Goal: Check status: Check status

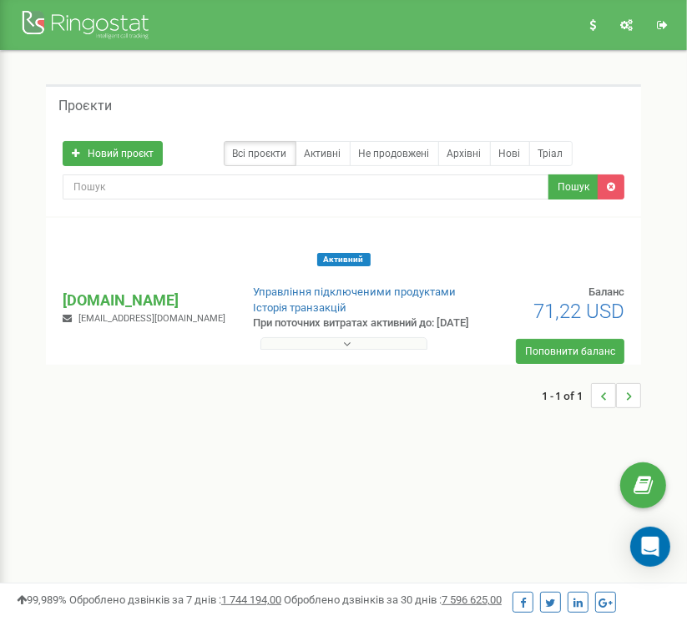
click at [341, 341] on button at bounding box center [344, 343] width 167 height 13
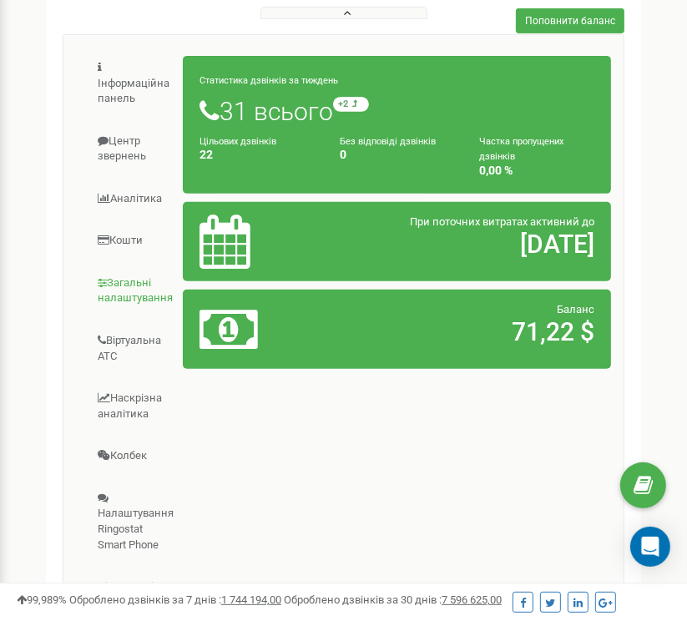
scroll to position [334, 0]
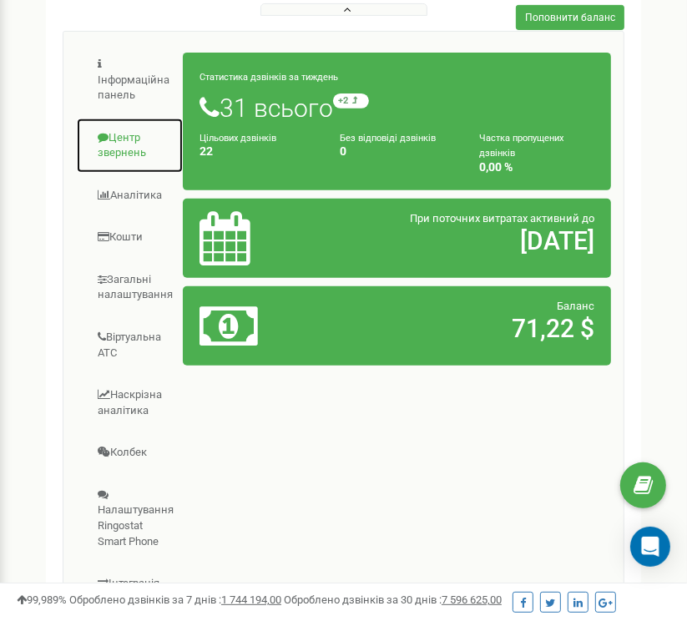
click at [139, 133] on link "Центр звернень" at bounding box center [130, 146] width 108 height 56
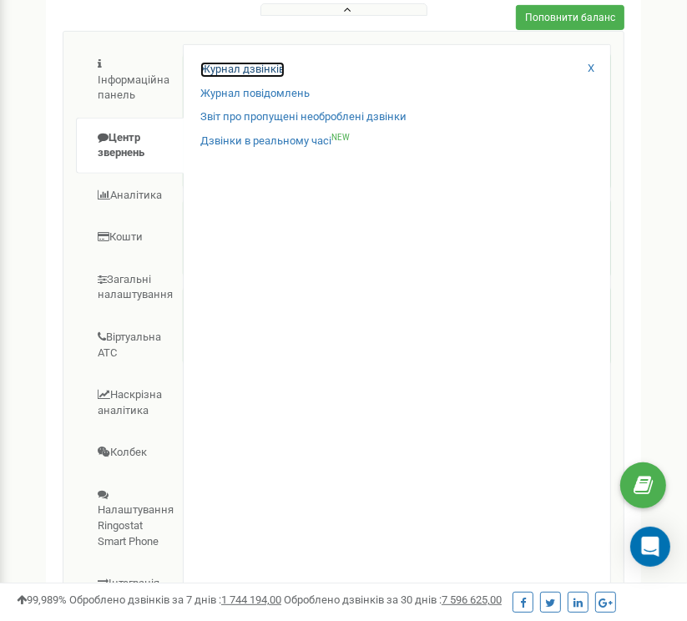
click at [244, 69] on link "Журнал дзвінків" at bounding box center [242, 70] width 84 height 16
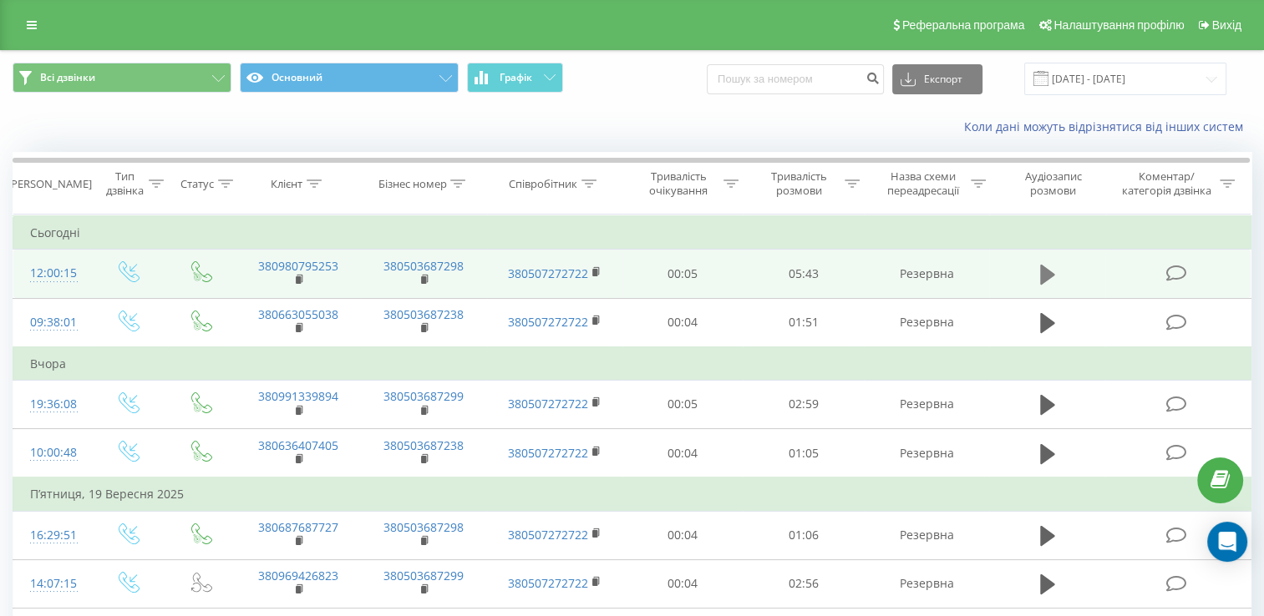
click at [686, 276] on button at bounding box center [1047, 274] width 25 height 25
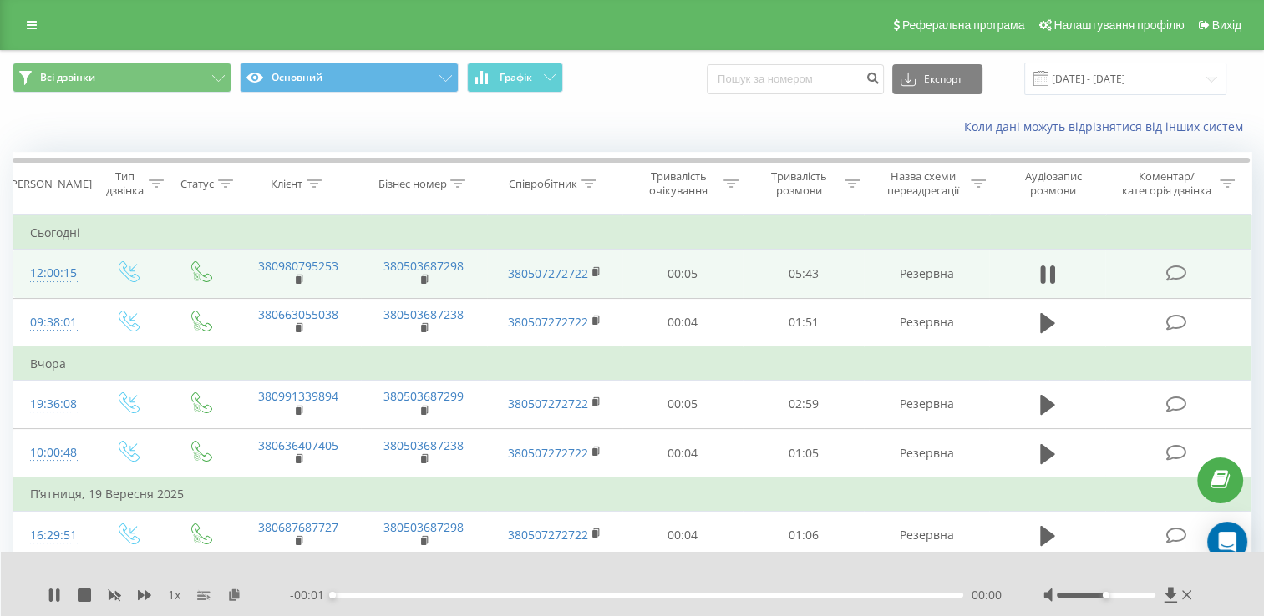
click at [685, 600] on div "- 00:01 00:00 00:00" at bounding box center [646, 595] width 712 height 17
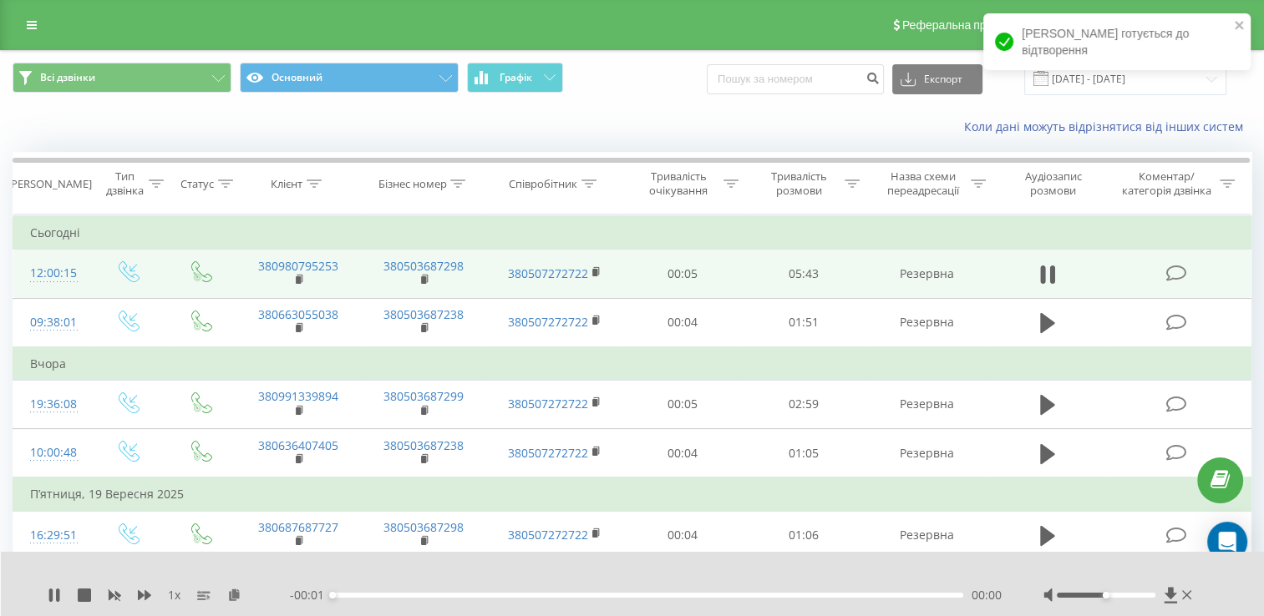
click at [686, 596] on div "00:00" at bounding box center [647, 595] width 631 height 5
click at [544, 594] on div "00:01" at bounding box center [647, 595] width 631 height 5
click at [294, 277] on td "380980795253" at bounding box center [298, 274] width 125 height 48
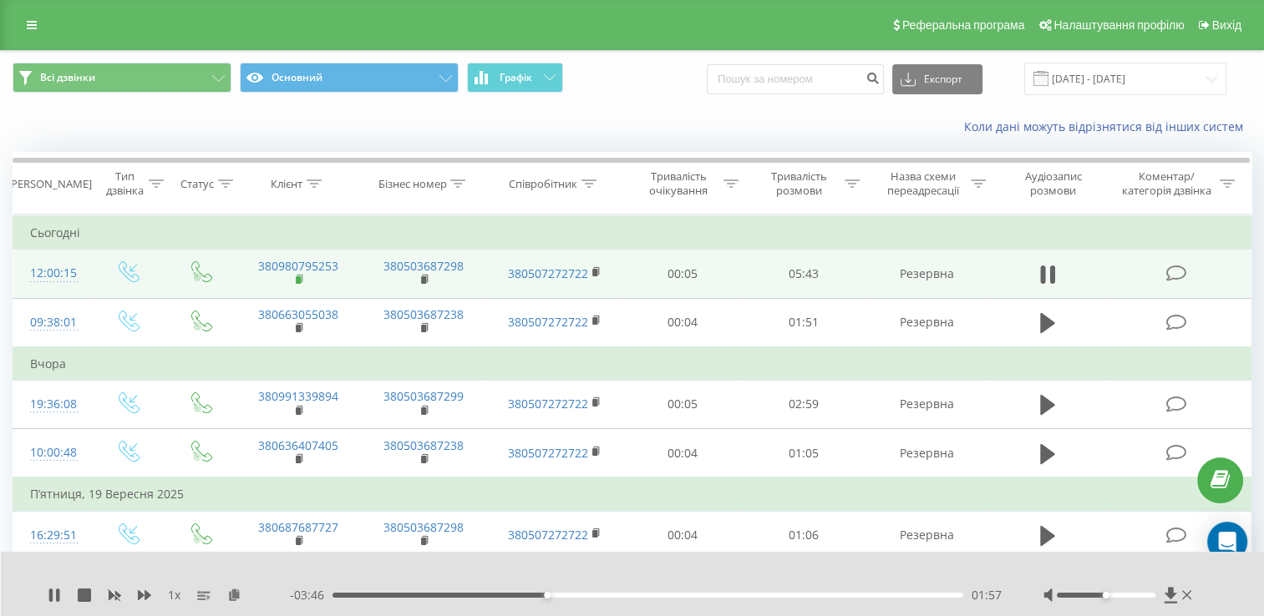
click at [296, 280] on rect at bounding box center [298, 280] width 5 height 8
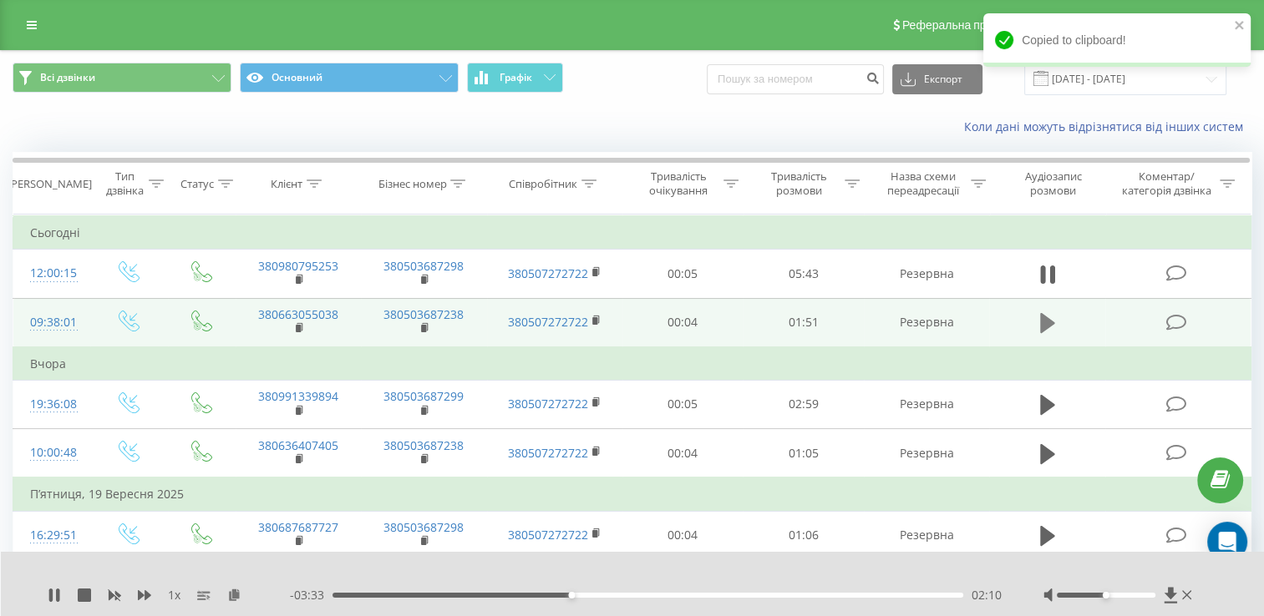
click at [686, 320] on icon at bounding box center [1047, 323] width 15 height 20
click at [686, 593] on div "00:00" at bounding box center [647, 595] width 631 height 5
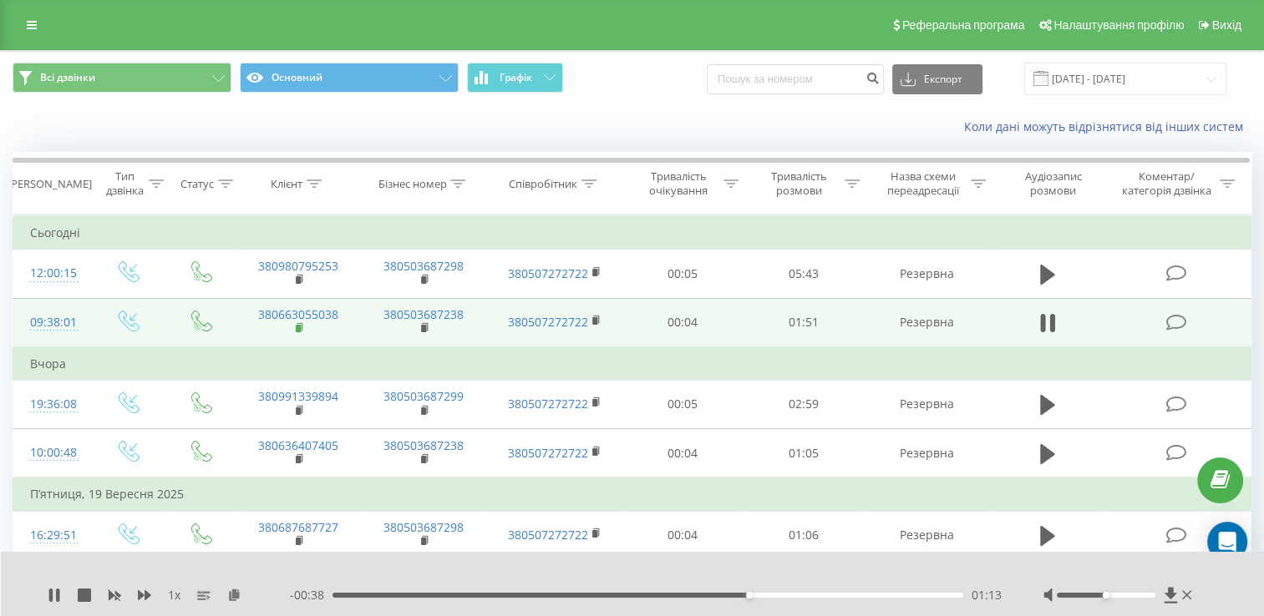
click at [296, 326] on rect at bounding box center [298, 329] width 5 height 8
